Goal: Download file/media

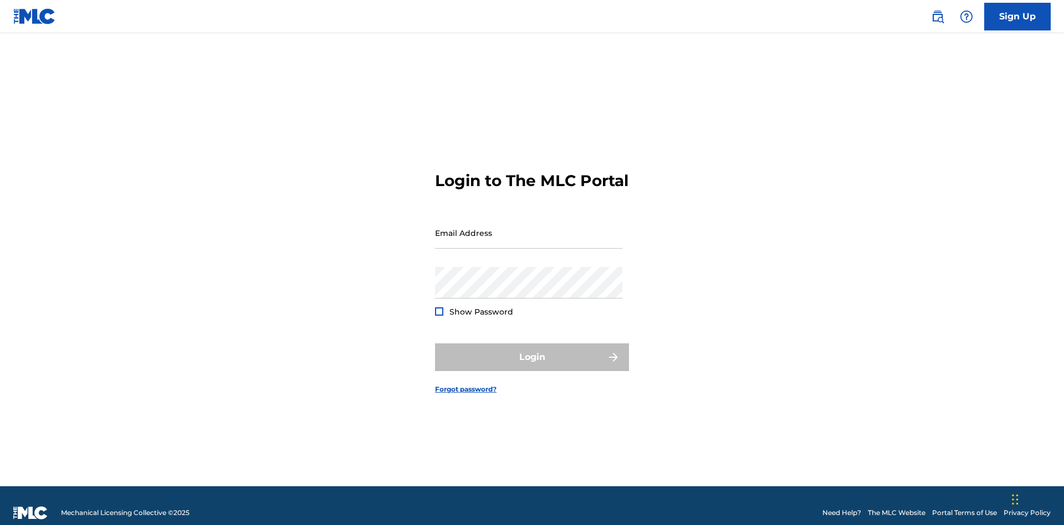
scroll to position [14, 0]
click at [529, 228] on input "Email Address" at bounding box center [528, 233] width 187 height 32
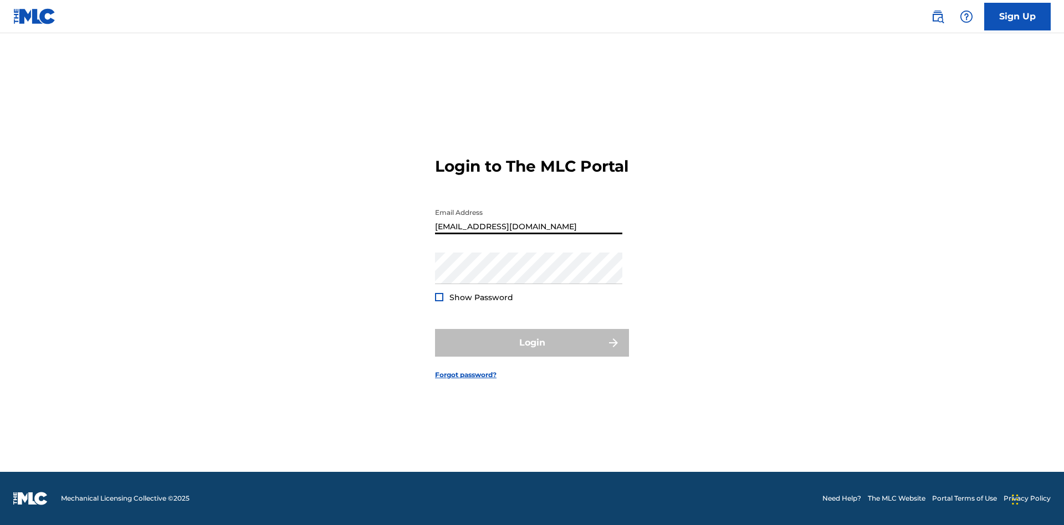
scroll to position [0, 35]
type input "[EMAIL_ADDRESS][DOMAIN_NAME]"
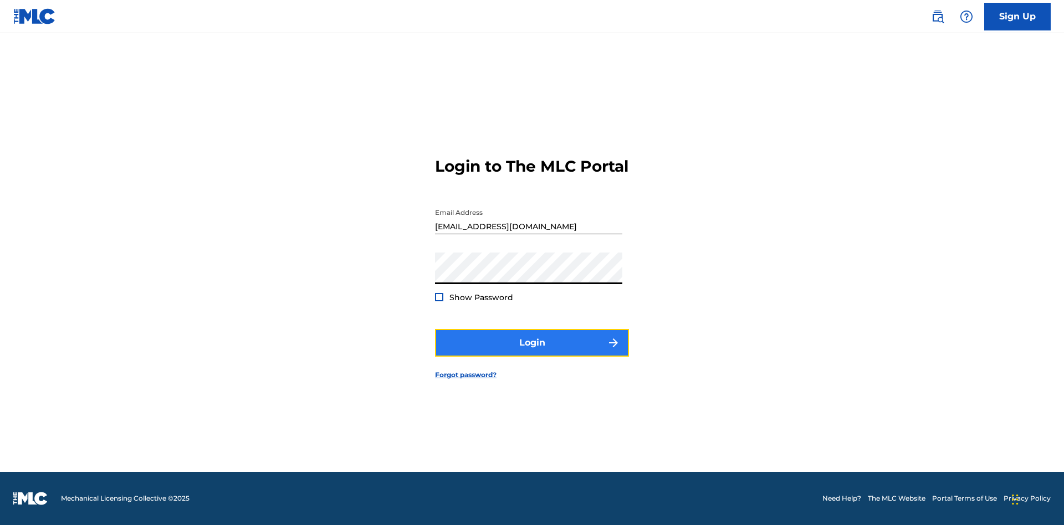
click at [532, 353] on button "Login" at bounding box center [532, 343] width 194 height 28
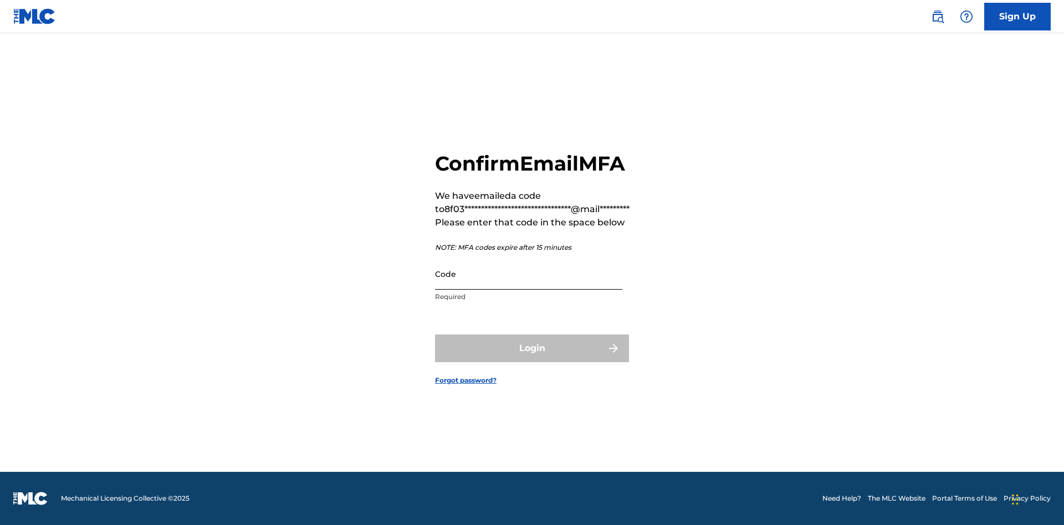
click at [529, 274] on input "Code" at bounding box center [528, 274] width 187 height 32
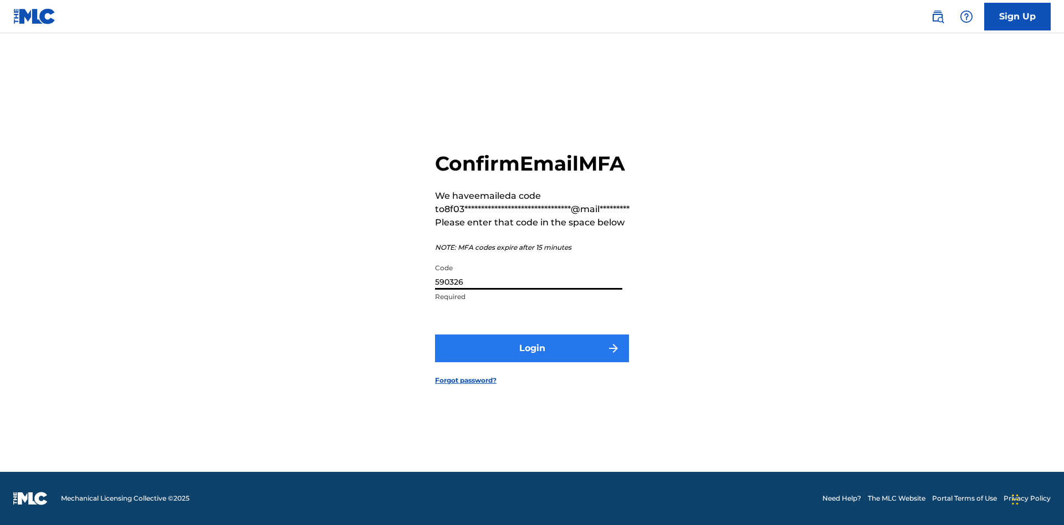
type input "590326"
click at [532, 348] on button "Login" at bounding box center [532, 349] width 194 height 28
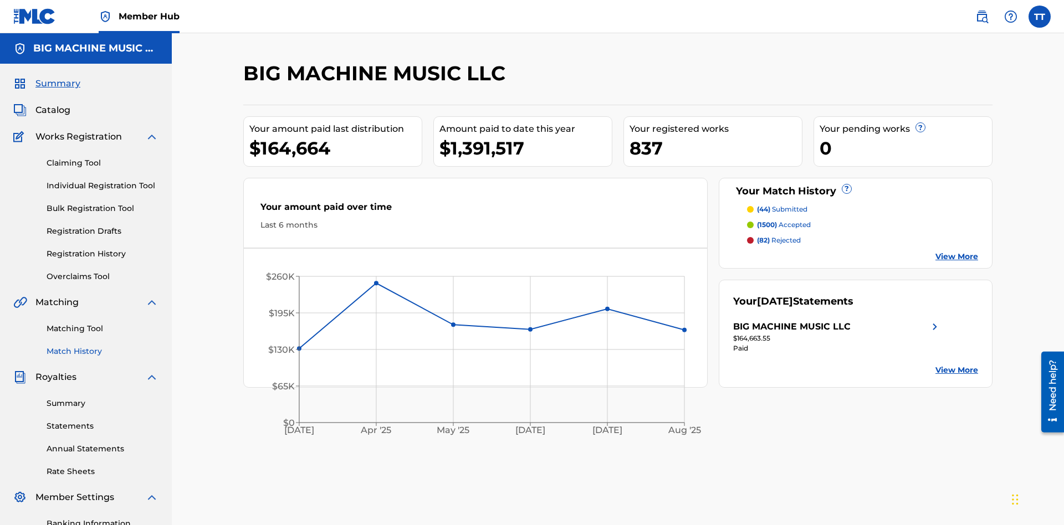
click at [103, 346] on link "Match History" at bounding box center [103, 352] width 112 height 12
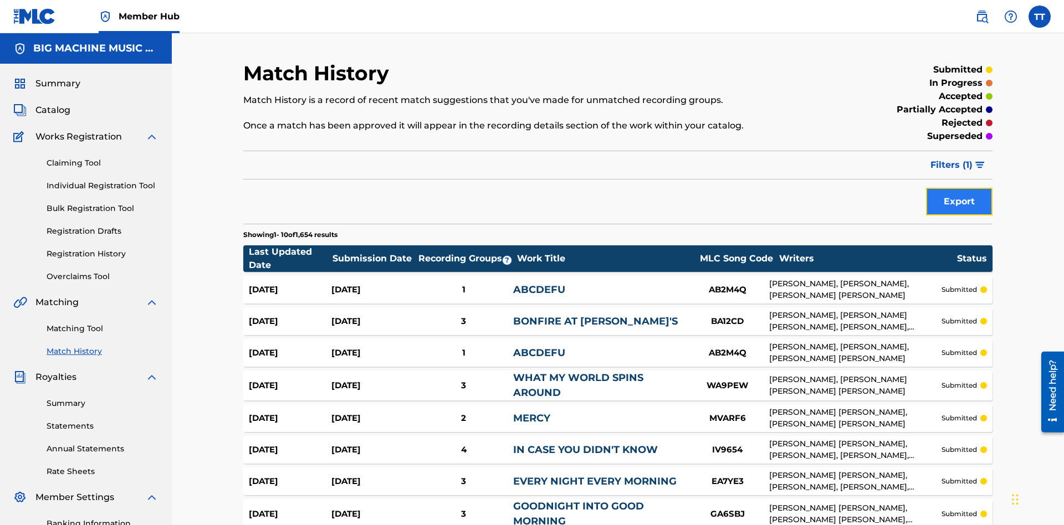
click at [959, 188] on button "Export" at bounding box center [959, 202] width 67 height 28
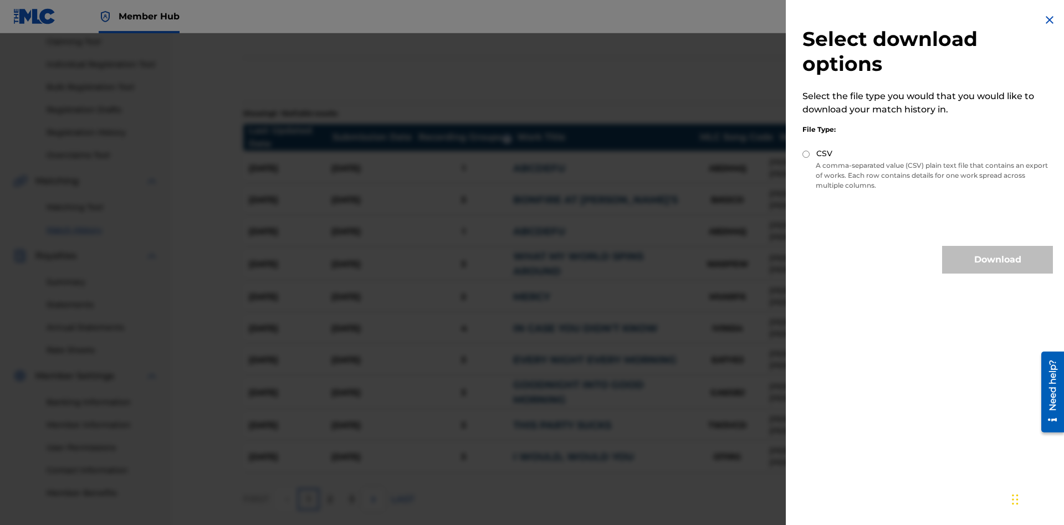
click at [806, 154] on input "CSV" at bounding box center [806, 154] width 7 height 7
radio input "true"
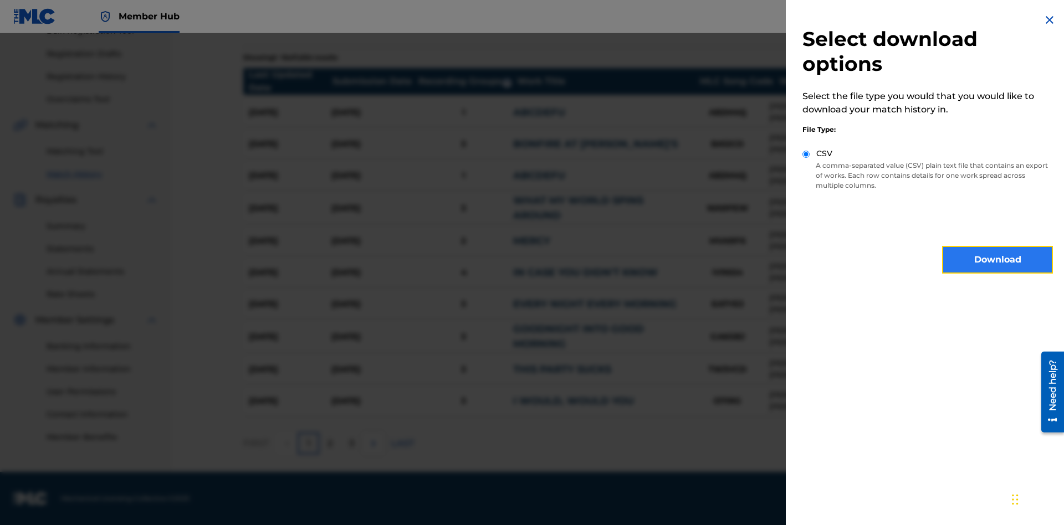
click at [998, 260] on button "Download" at bounding box center [997, 260] width 111 height 28
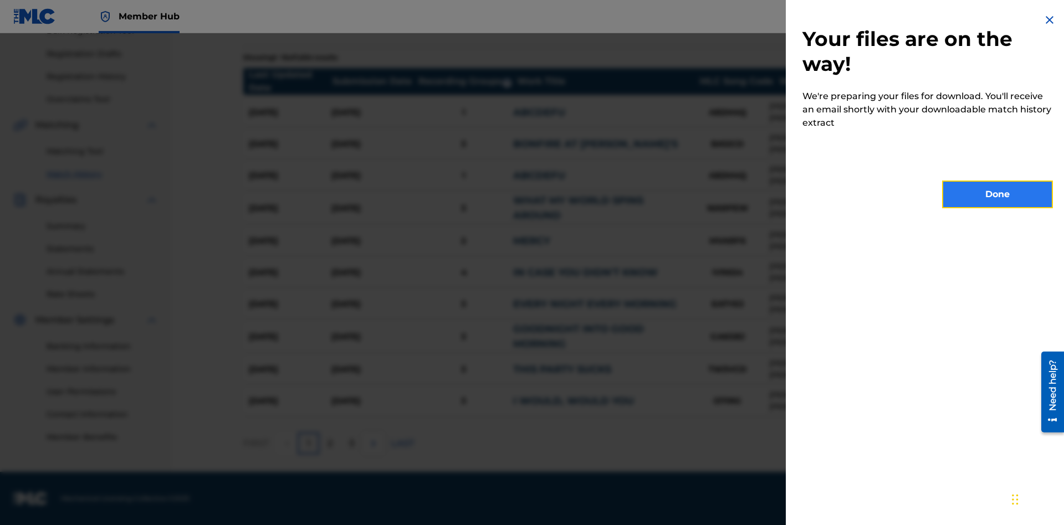
click at [998, 195] on button "Done" at bounding box center [997, 195] width 111 height 28
